Goal: Task Accomplishment & Management: Use online tool/utility

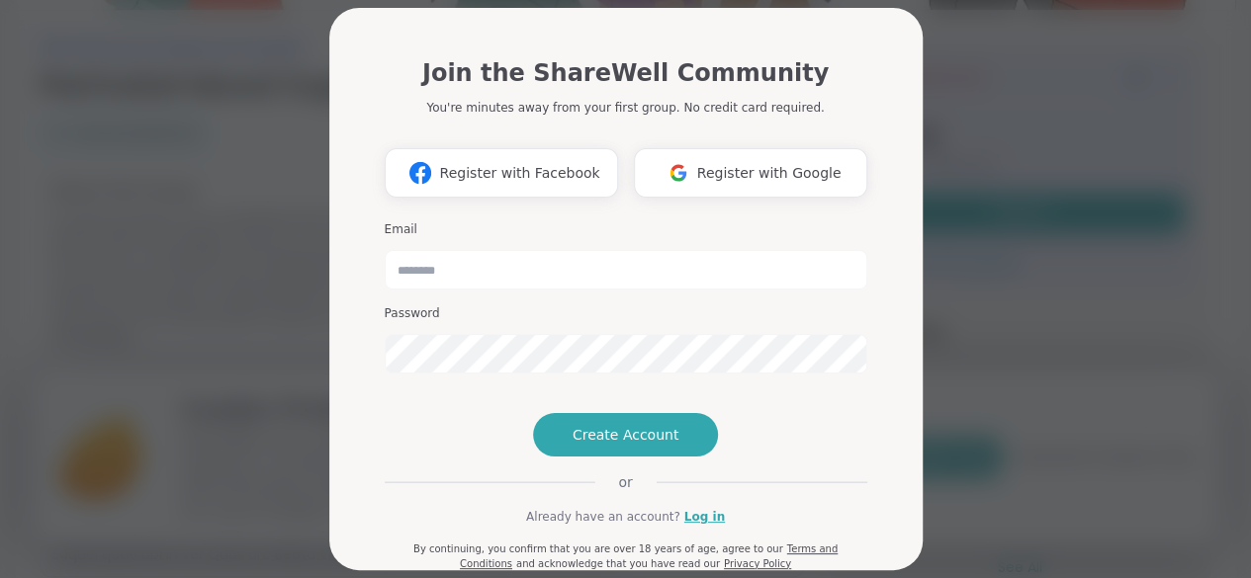
click at [961, 242] on div "Join the ShareWell Community You're minutes away from your first group. No cred…" at bounding box center [625, 289] width 1227 height 578
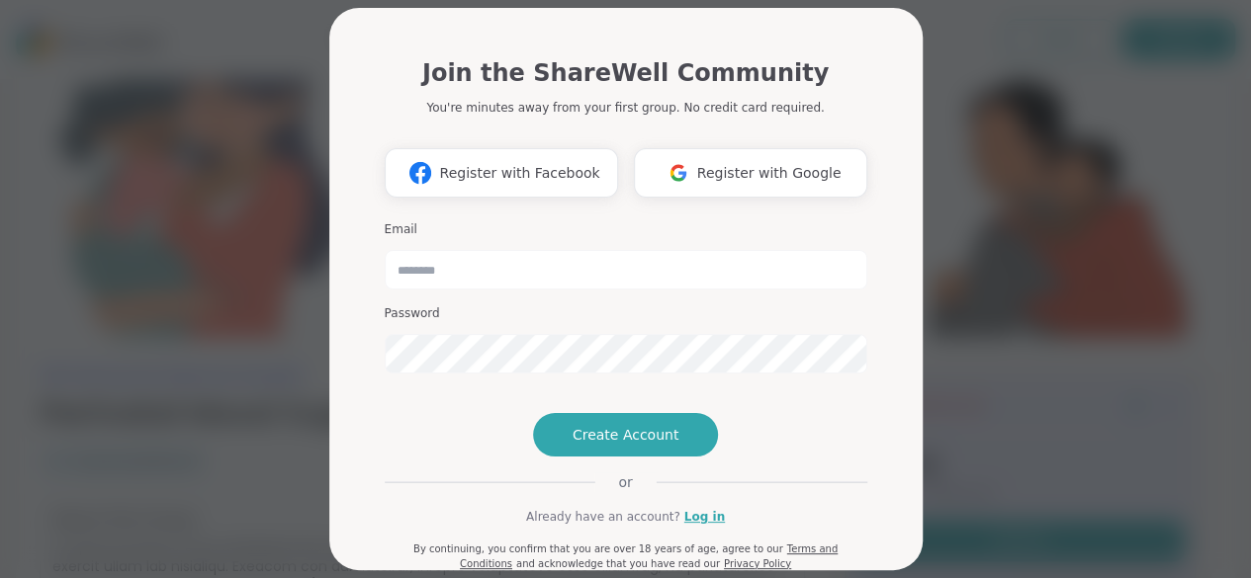
click at [999, 199] on div "Join the ShareWell Community You're minutes away from your first group. No cred…" at bounding box center [625, 289] width 1227 height 578
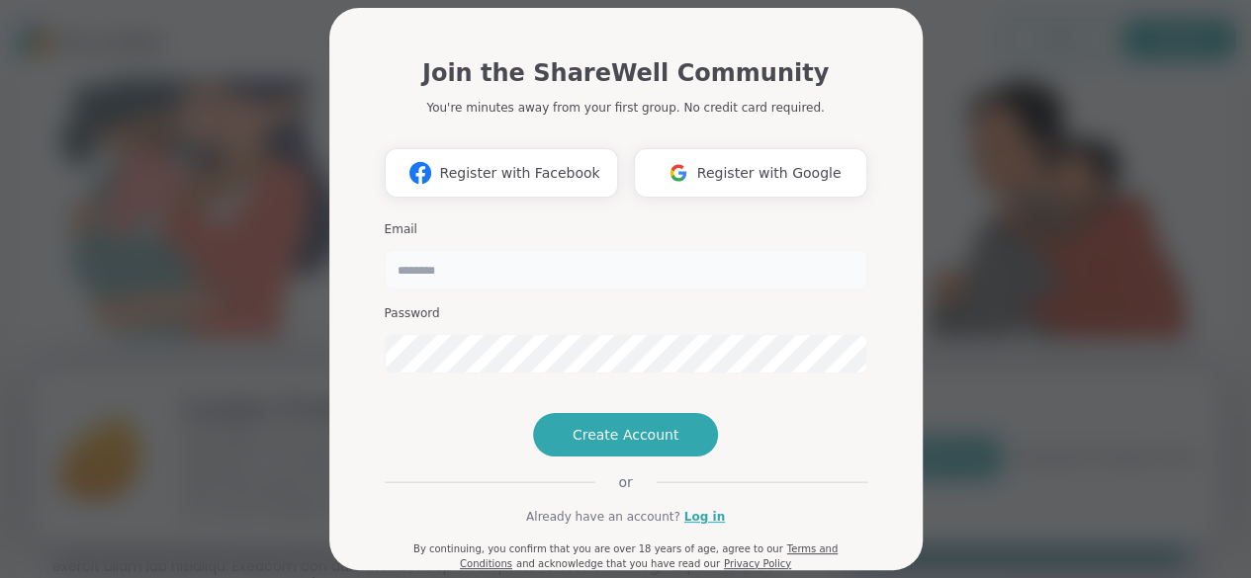
click at [678, 278] on input "email" at bounding box center [626, 270] width 483 height 40
type input "**********"
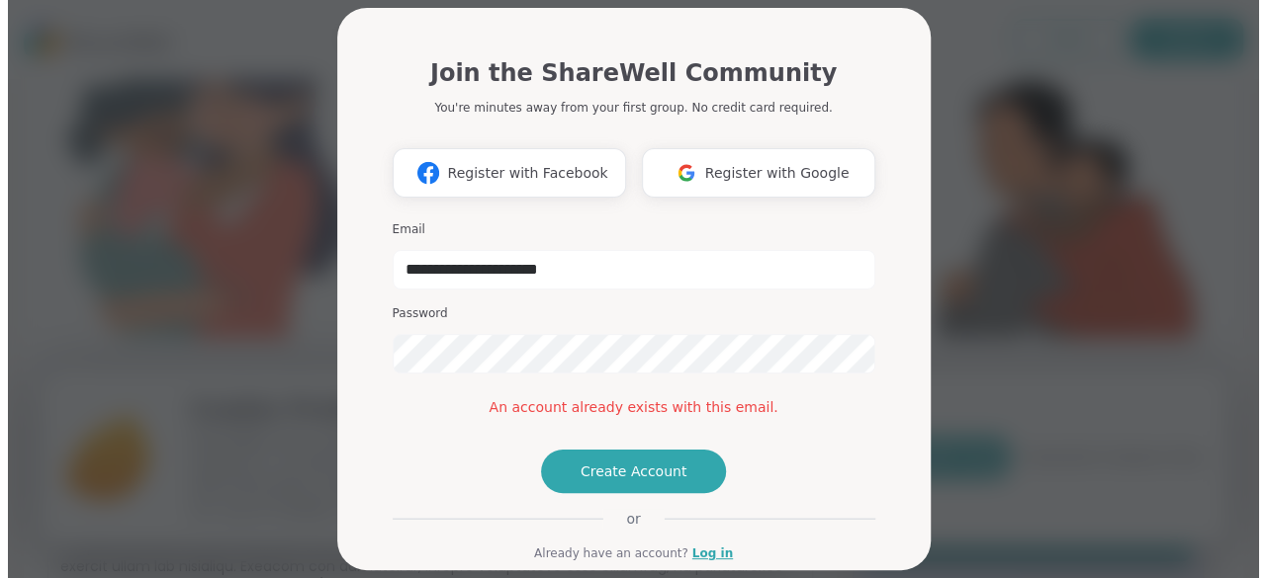
scroll to position [153, 0]
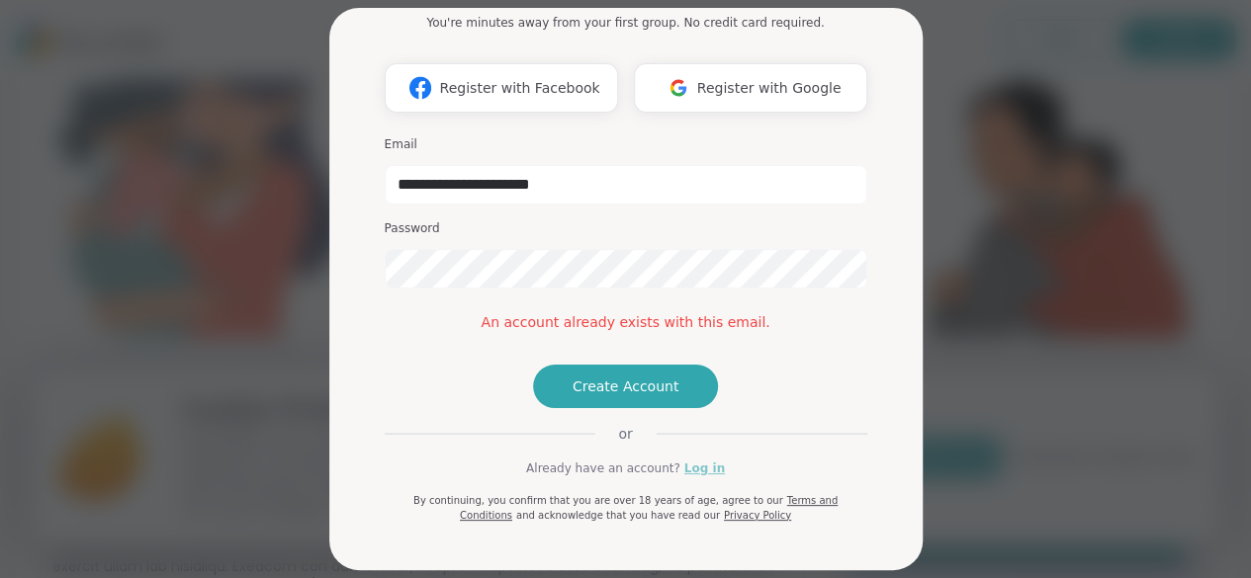
click at [700, 474] on link "Log in" at bounding box center [704, 469] width 41 height 18
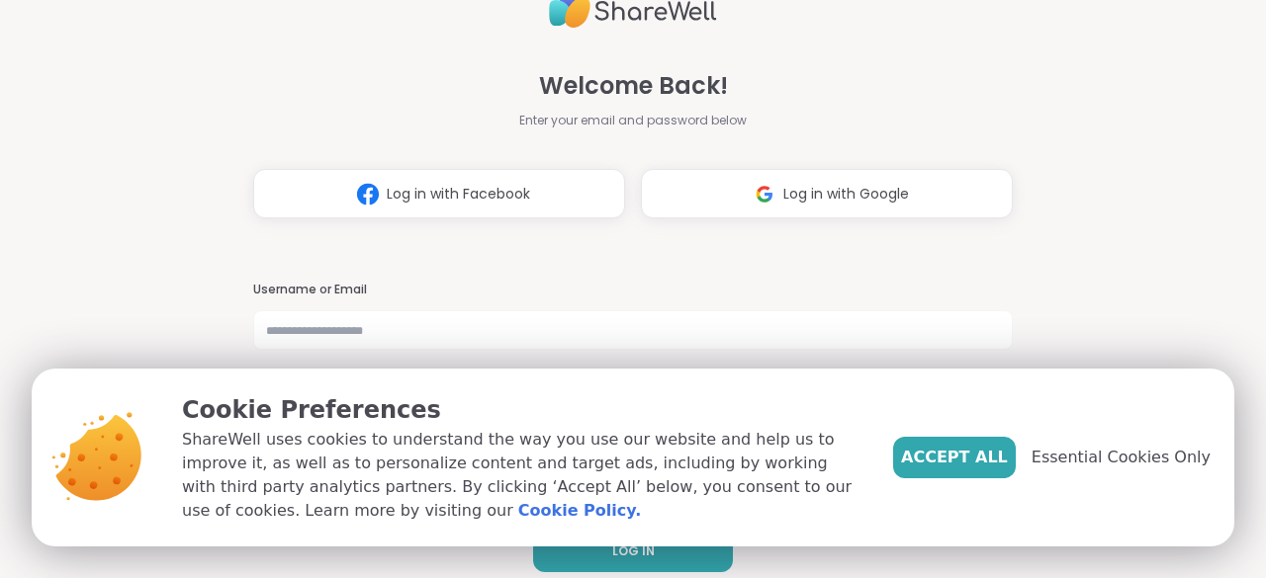
scroll to position [19, 0]
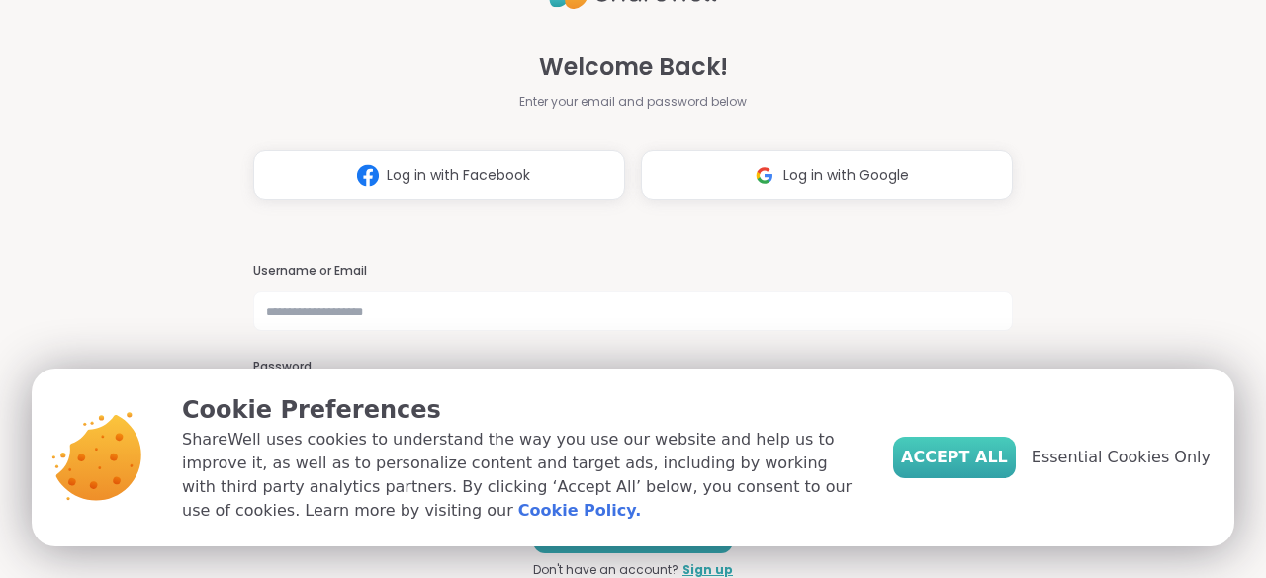
click at [983, 463] on span "Accept All" at bounding box center [954, 458] width 107 height 24
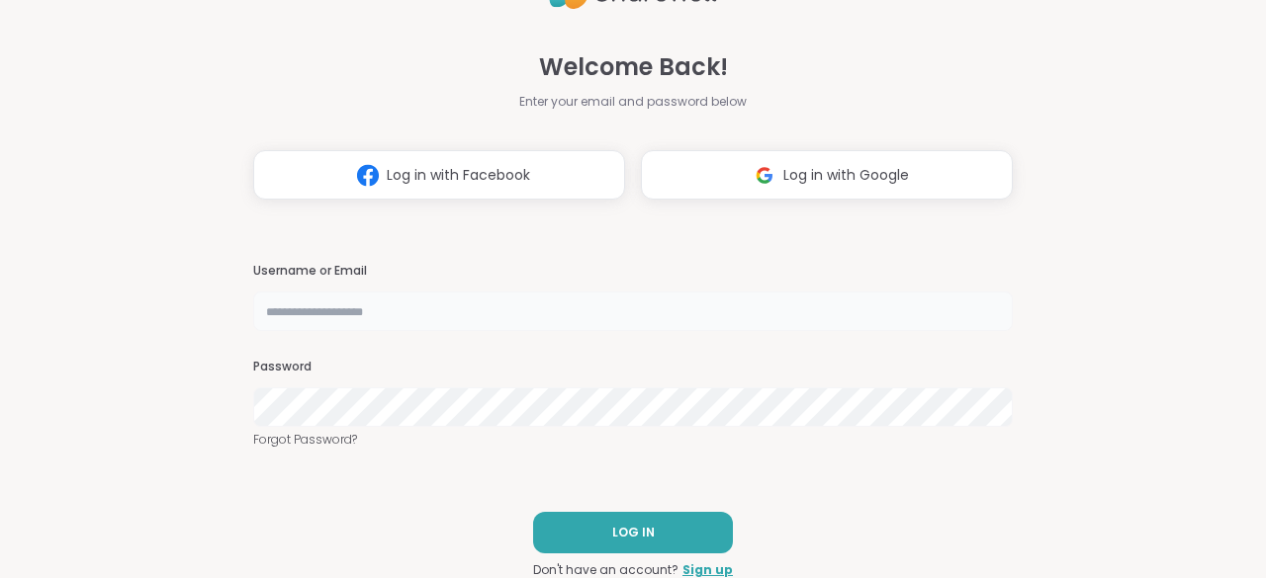
click at [458, 317] on input "text" at bounding box center [632, 312] width 759 height 40
type input "**********"
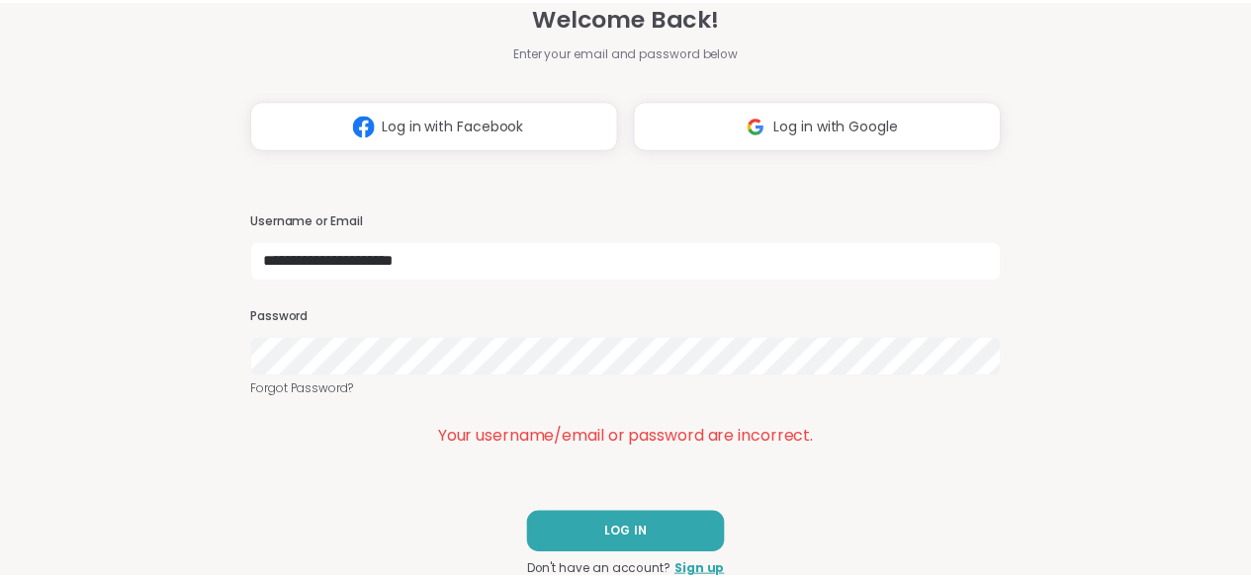
scroll to position [44, 0]
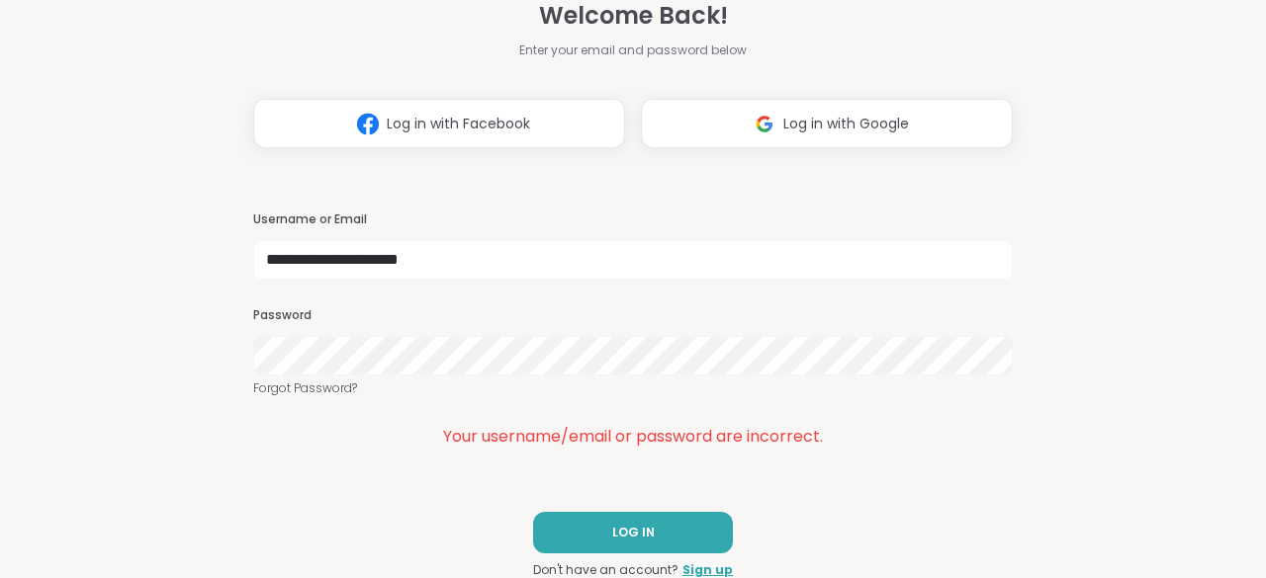
click at [371, 425] on div "Your username/email or password are incorrect." at bounding box center [632, 437] width 759 height 24
click at [787, 142] on button "Log in with Google" at bounding box center [827, 123] width 372 height 49
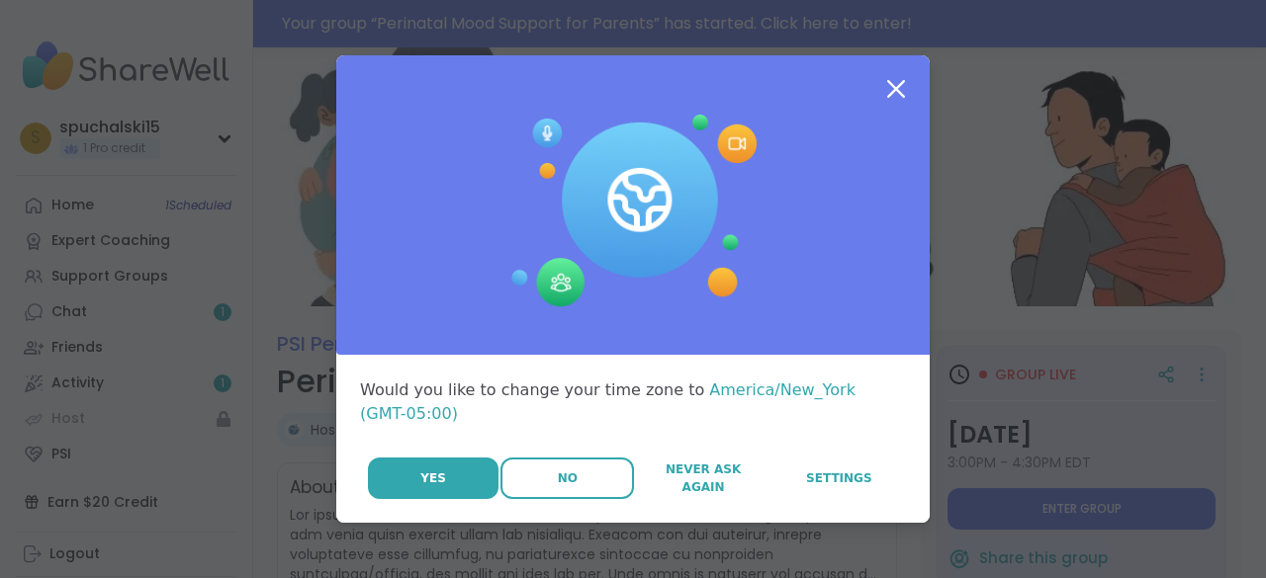
click at [567, 458] on button "No" at bounding box center [566, 479] width 133 height 42
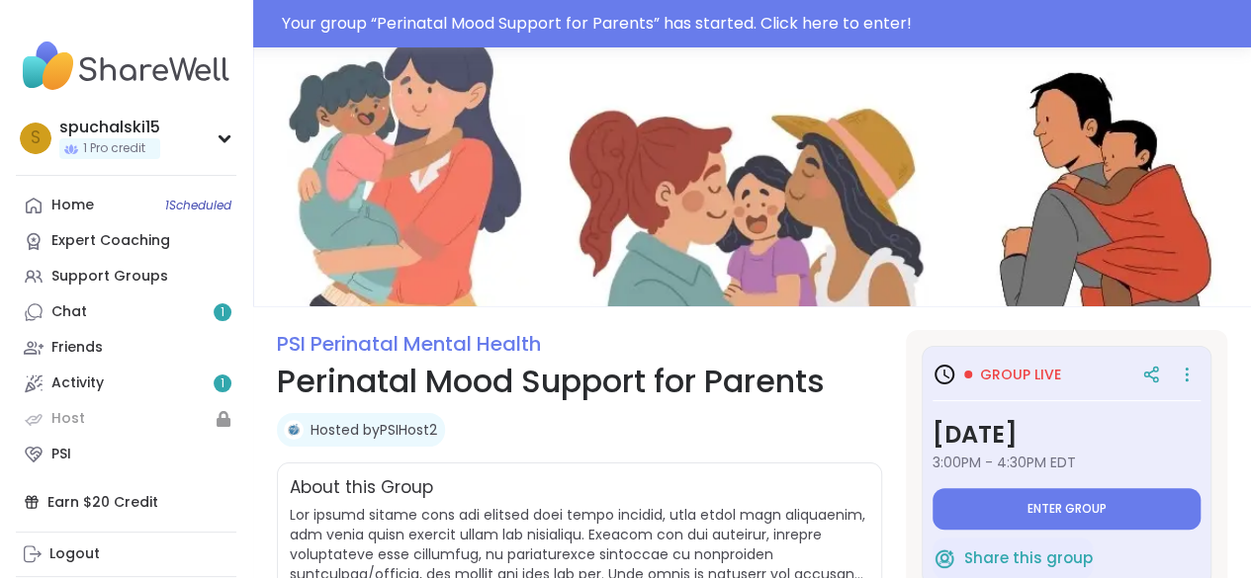
scroll to position [54, 0]
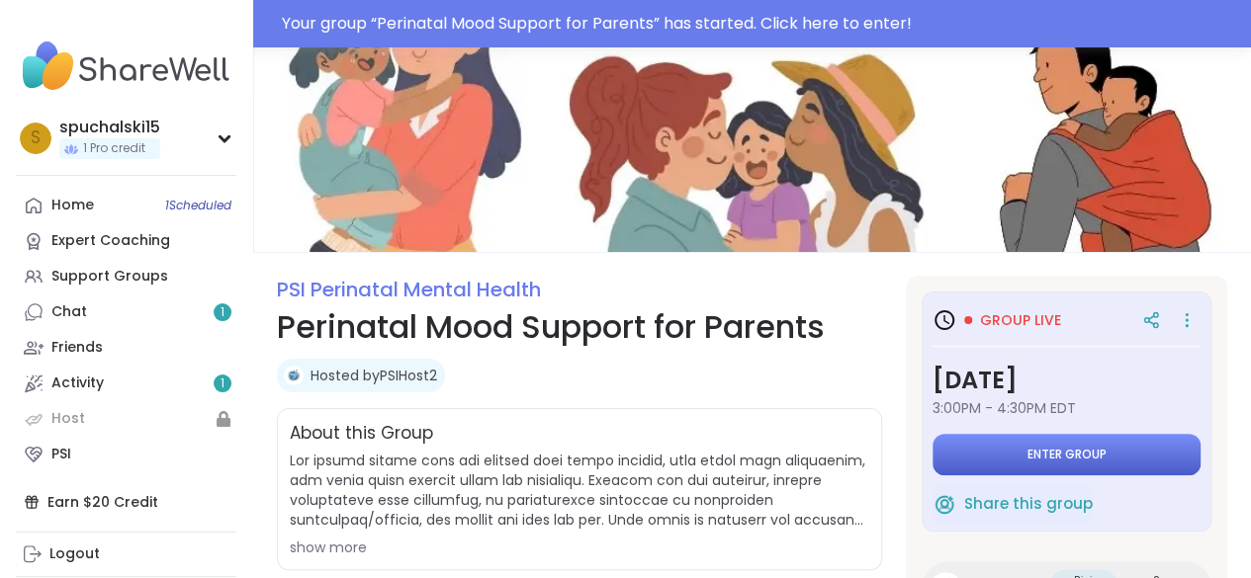
click at [1013, 457] on button "Enter group" at bounding box center [1067, 455] width 268 height 42
